Goal: Information Seeking & Learning: Learn about a topic

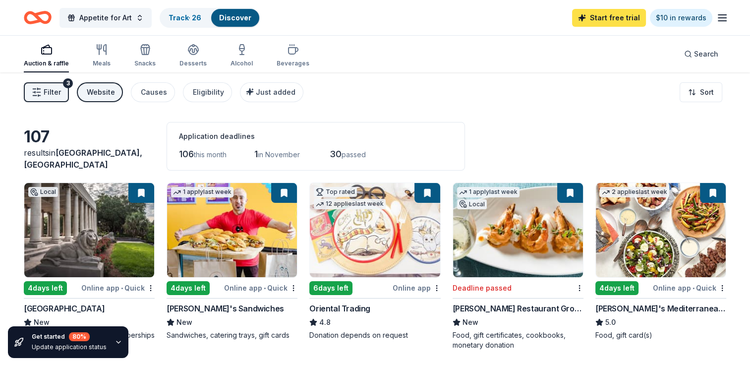
drag, startPoint x: 0, startPoint y: 0, endPoint x: 611, endPoint y: 22, distance: 611.2
click at [611, 22] on link "Start free trial" at bounding box center [609, 18] width 74 height 18
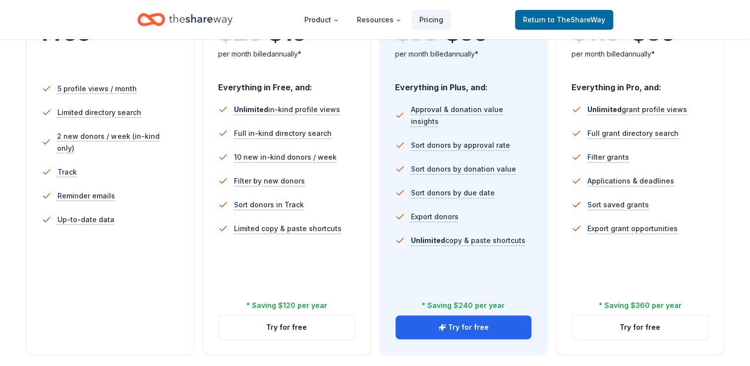
scroll to position [327, 0]
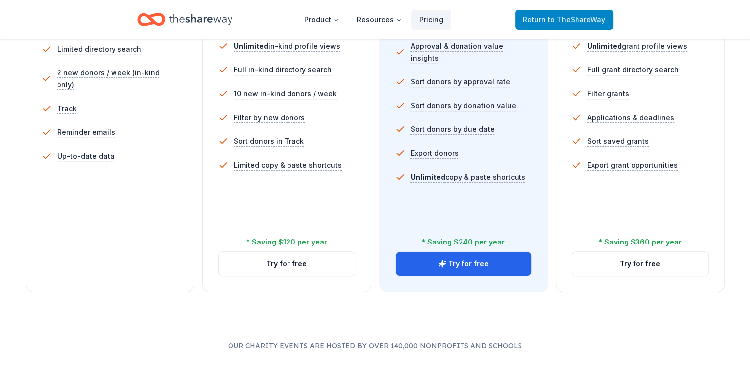
click at [573, 23] on span "to TheShareWay" at bounding box center [577, 19] width 58 height 8
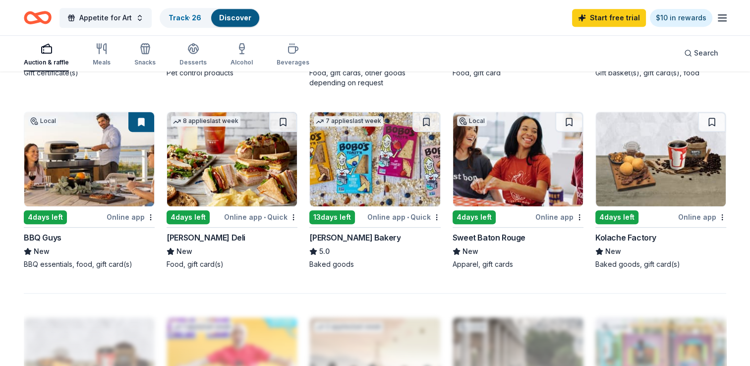
scroll to position [637, 0]
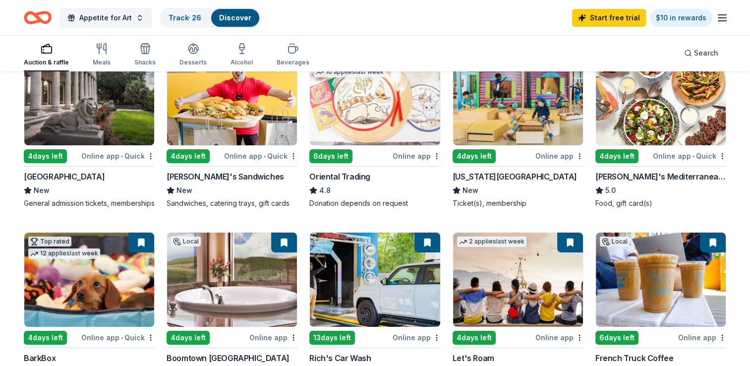
scroll to position [0, 0]
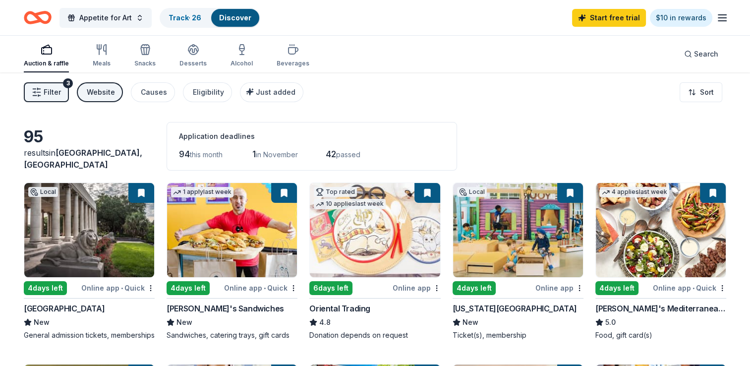
click at [676, 309] on div "[PERSON_NAME]'s Mediterranean Cafe" at bounding box center [660, 308] width 131 height 12
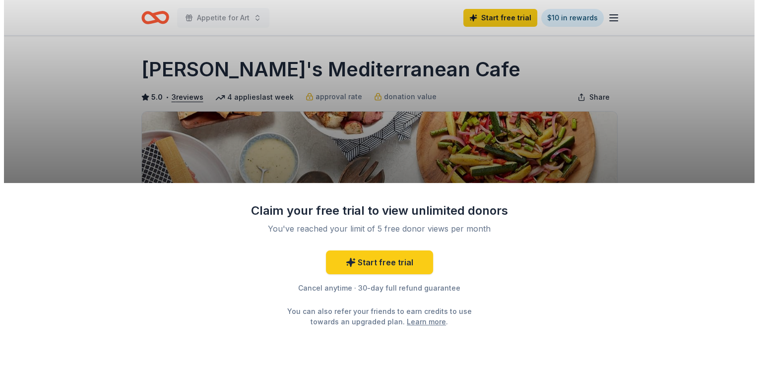
scroll to position [30, 0]
